Goal: Find specific page/section: Find specific page/section

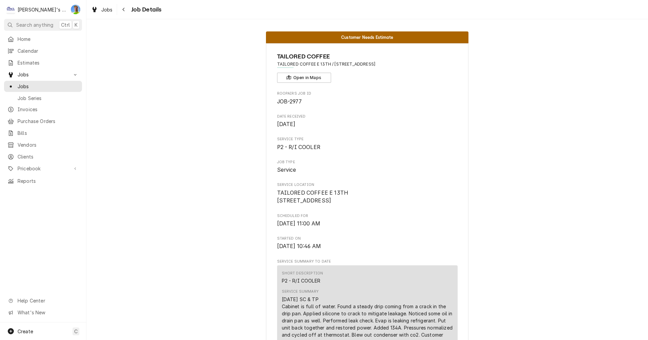
scroll to position [68, 0]
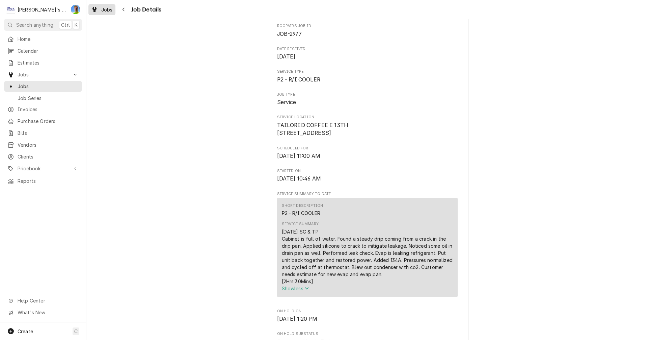
click at [98, 7] on div "Jobs" at bounding box center [102, 9] width 24 height 8
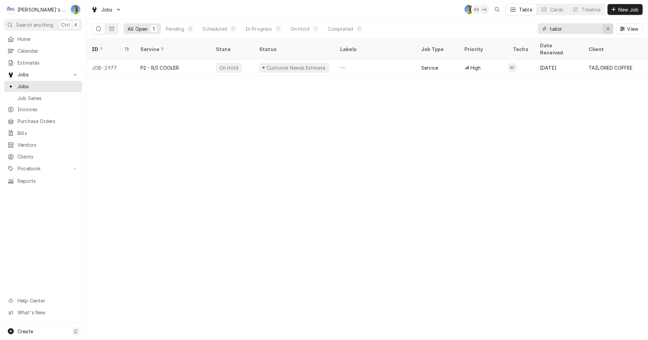
click at [607, 25] on div "Erase input" at bounding box center [608, 28] width 7 height 7
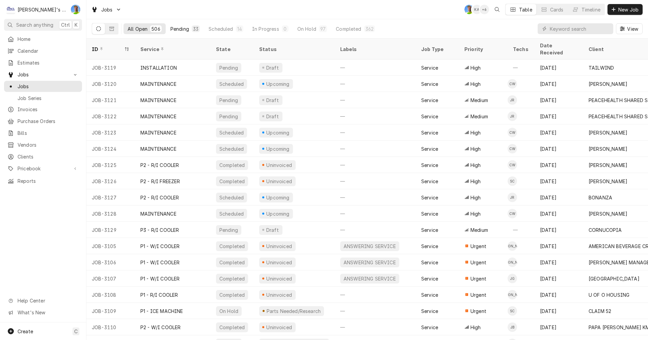
click at [180, 28] on div "Pending" at bounding box center [179, 28] width 19 height 7
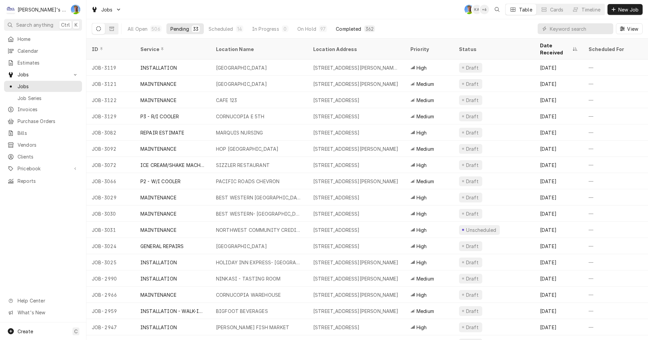
click at [357, 31] on div "Completed" at bounding box center [348, 28] width 25 height 7
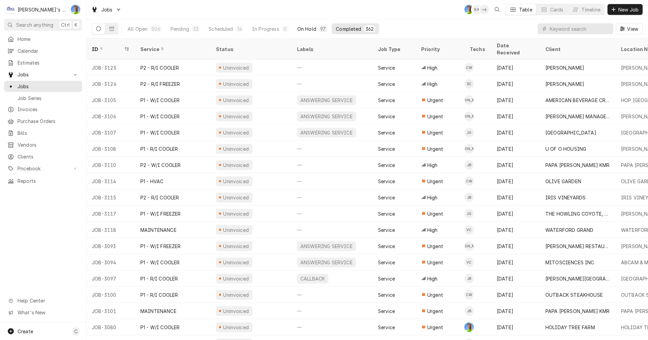
click at [307, 27] on div "On Hold" at bounding box center [306, 28] width 19 height 7
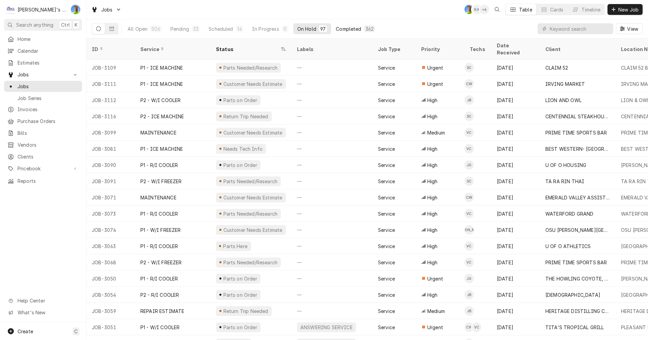
click at [344, 28] on div "Completed" at bounding box center [348, 28] width 25 height 7
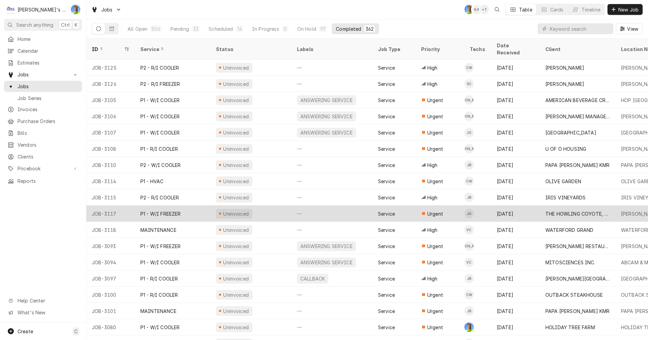
click at [271, 206] on div "Uninvoiced" at bounding box center [251, 213] width 81 height 16
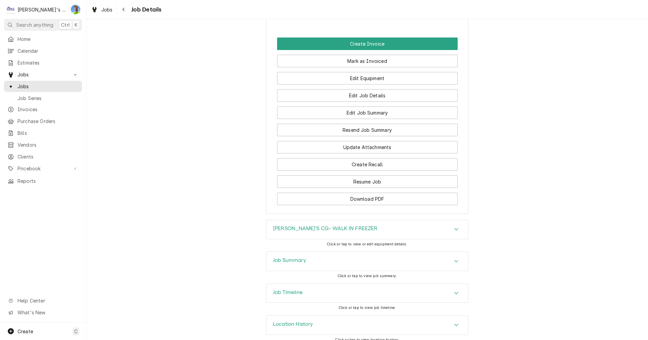
scroll to position [775, 0]
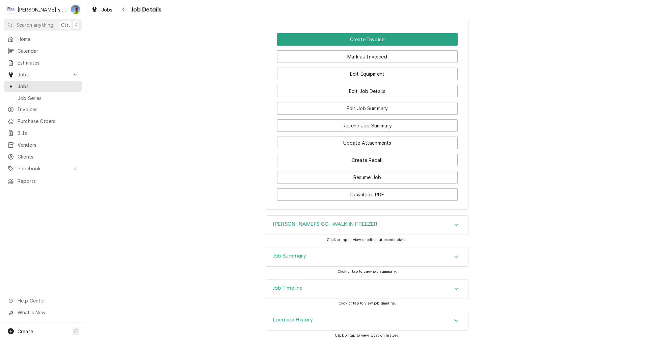
click at [272, 248] on div "Job Summary" at bounding box center [367, 256] width 202 height 19
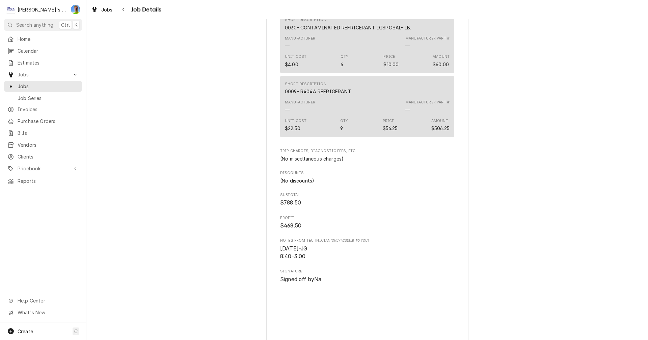
scroll to position [1551, 0]
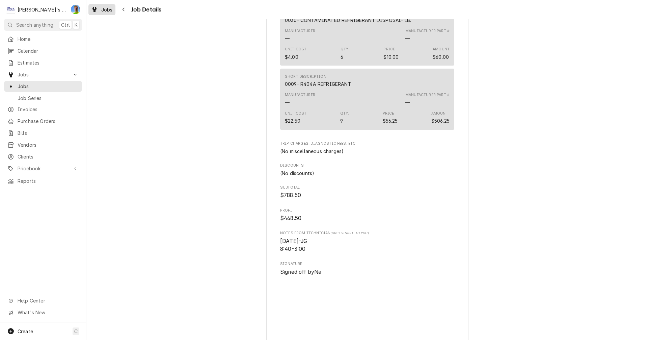
click at [102, 10] on span "Jobs" at bounding box center [106, 9] width 11 height 7
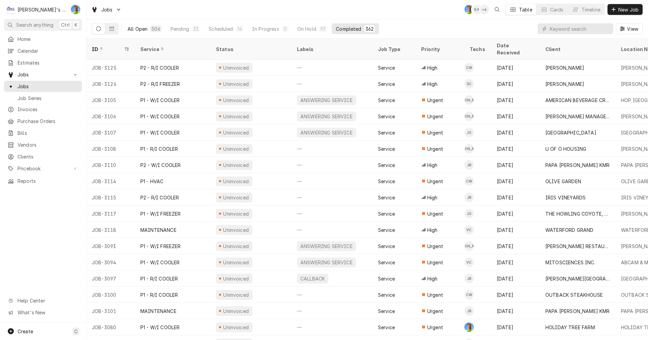
click at [129, 27] on div "All Open" at bounding box center [138, 28] width 20 height 7
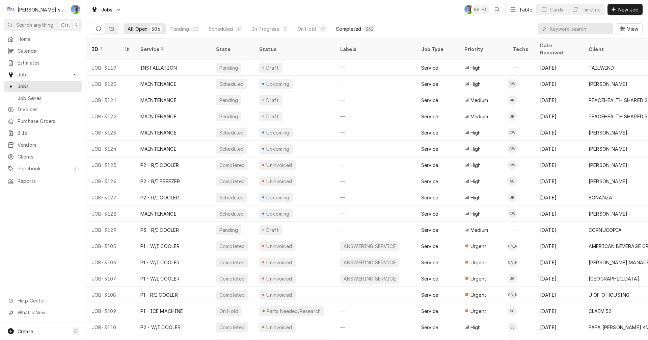
click at [339, 25] on div "Completed" at bounding box center [348, 28] width 25 height 7
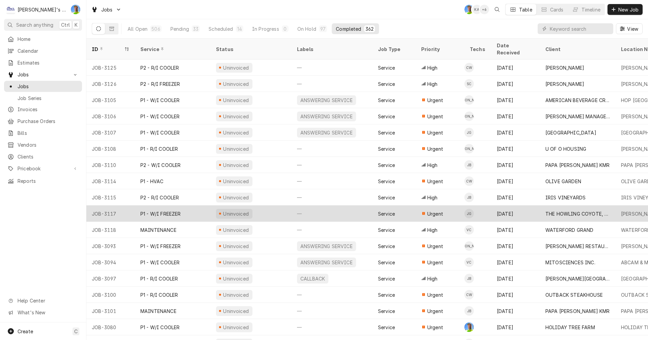
click at [326, 205] on div "—" at bounding box center [332, 213] width 81 height 16
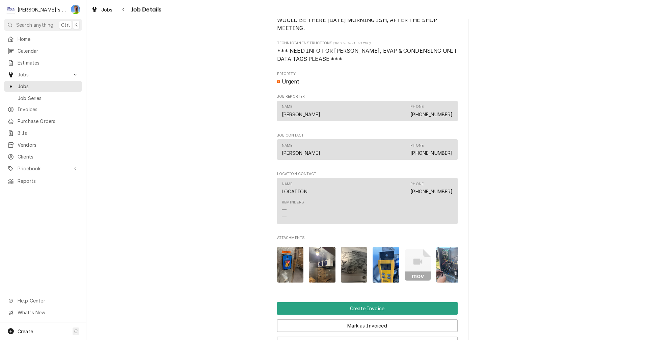
click at [321, 260] on img "Attachments" at bounding box center [322, 264] width 27 height 35
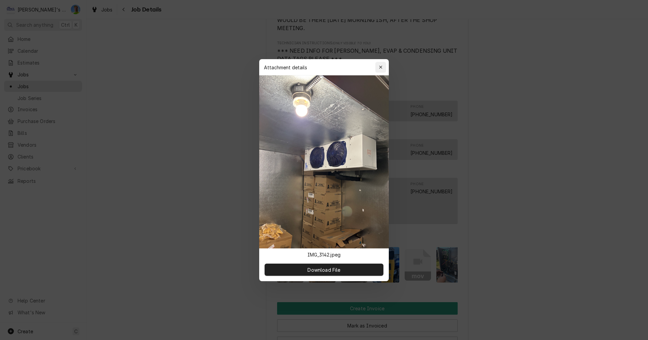
click at [382, 65] on icon "button" at bounding box center [381, 67] width 4 height 5
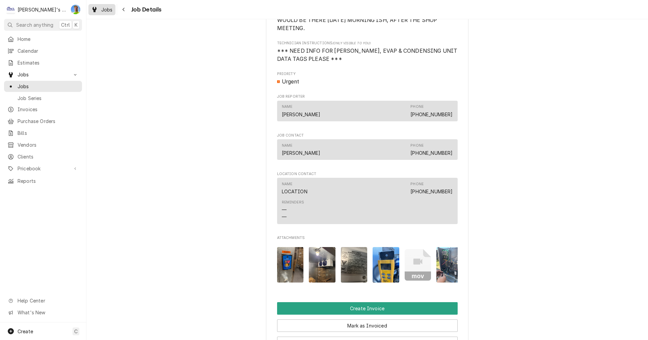
click at [94, 10] on icon "Dynamic Content Wrapper" at bounding box center [94, 9] width 4 height 5
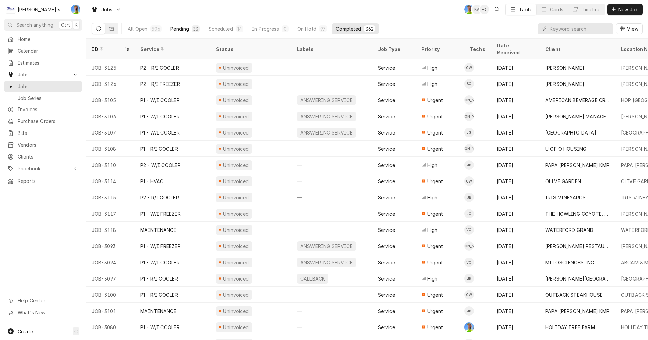
click at [172, 28] on div "Pending" at bounding box center [179, 28] width 19 height 7
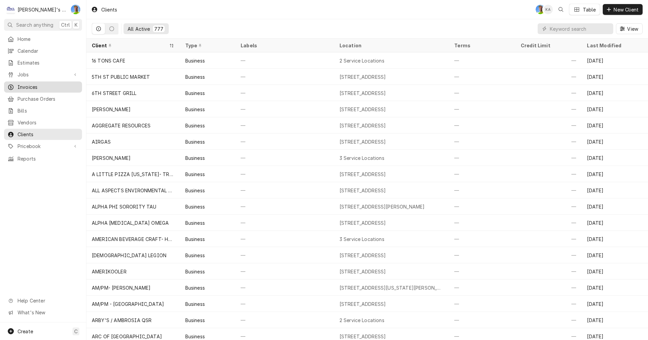
click at [27, 86] on span "Invoices" at bounding box center [48, 86] width 61 height 7
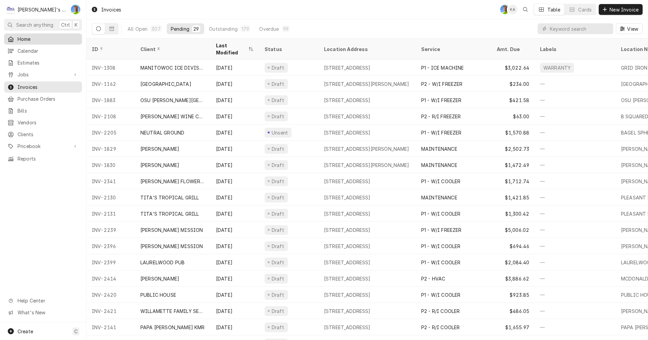
click at [31, 37] on span "Home" at bounding box center [48, 38] width 61 height 7
